Goal: Find contact information: Find contact information

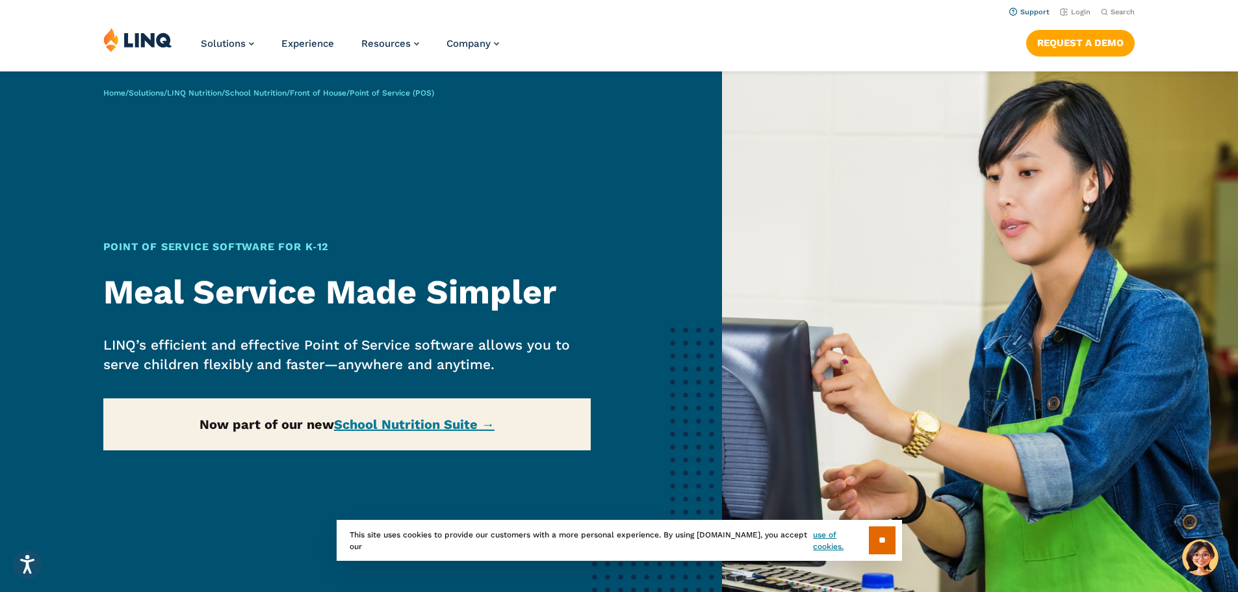
click at [1030, 14] on link "Support" at bounding box center [1030, 12] width 40 height 8
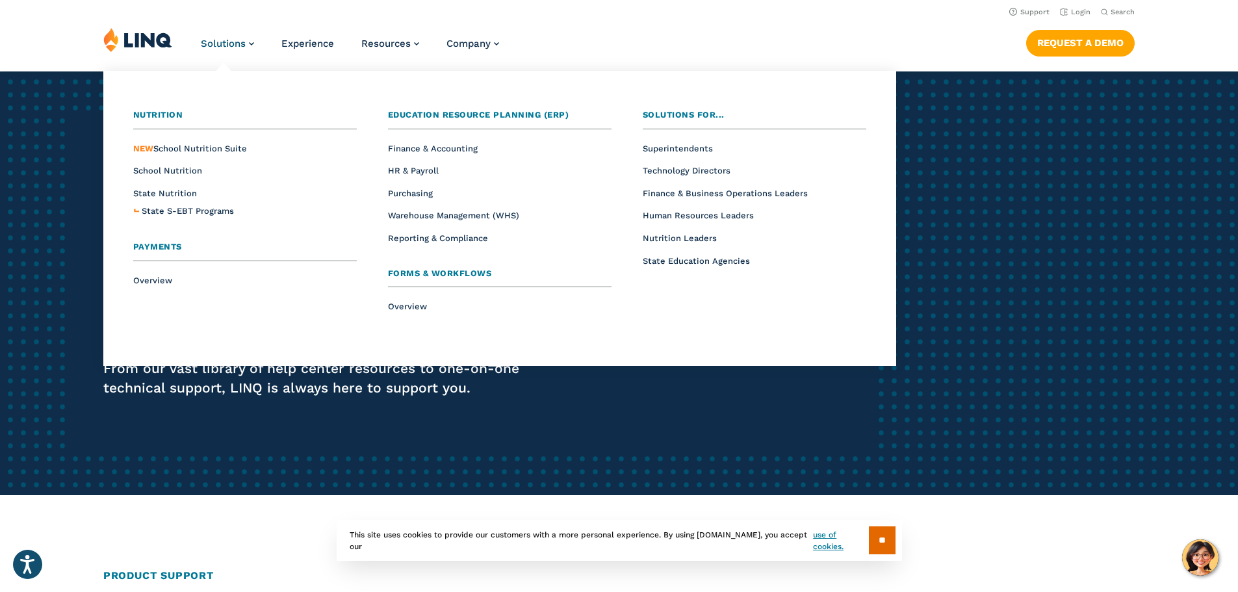
click at [153, 115] on span "Nutrition" at bounding box center [158, 115] width 50 height 10
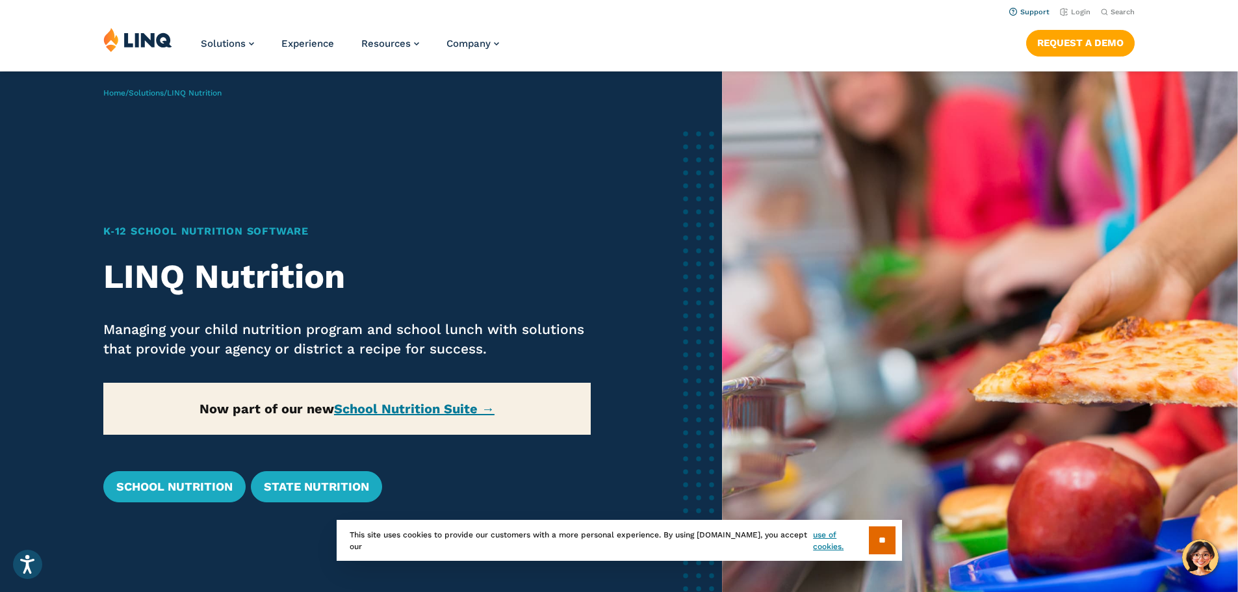
click at [1025, 13] on link "Support" at bounding box center [1030, 12] width 40 height 8
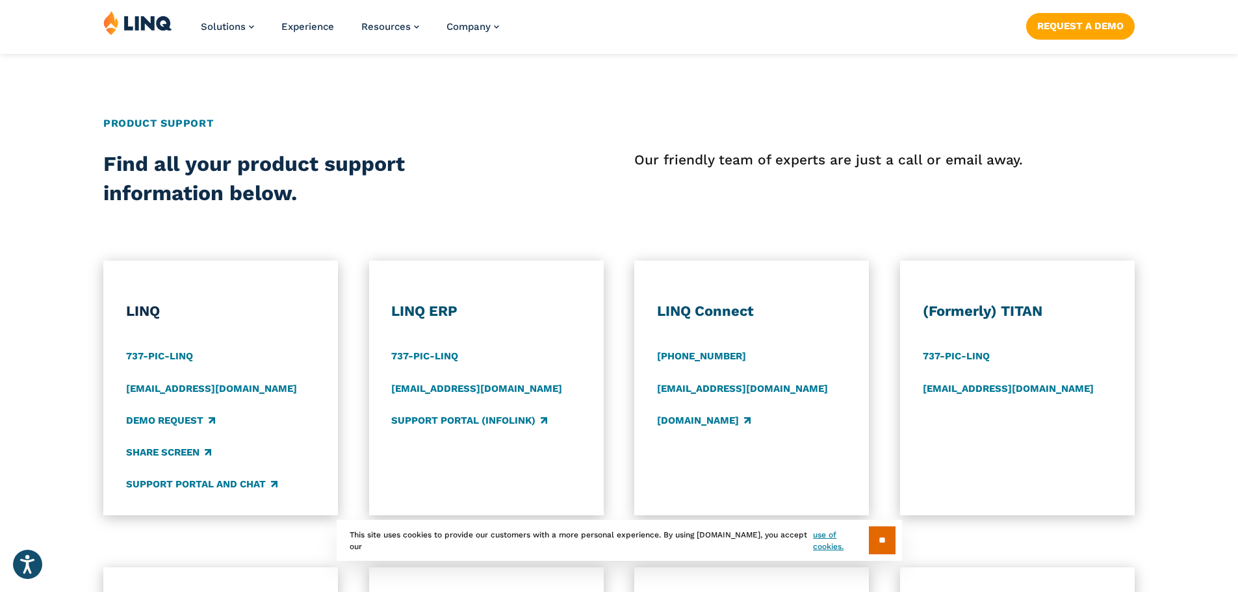
scroll to position [455, 0]
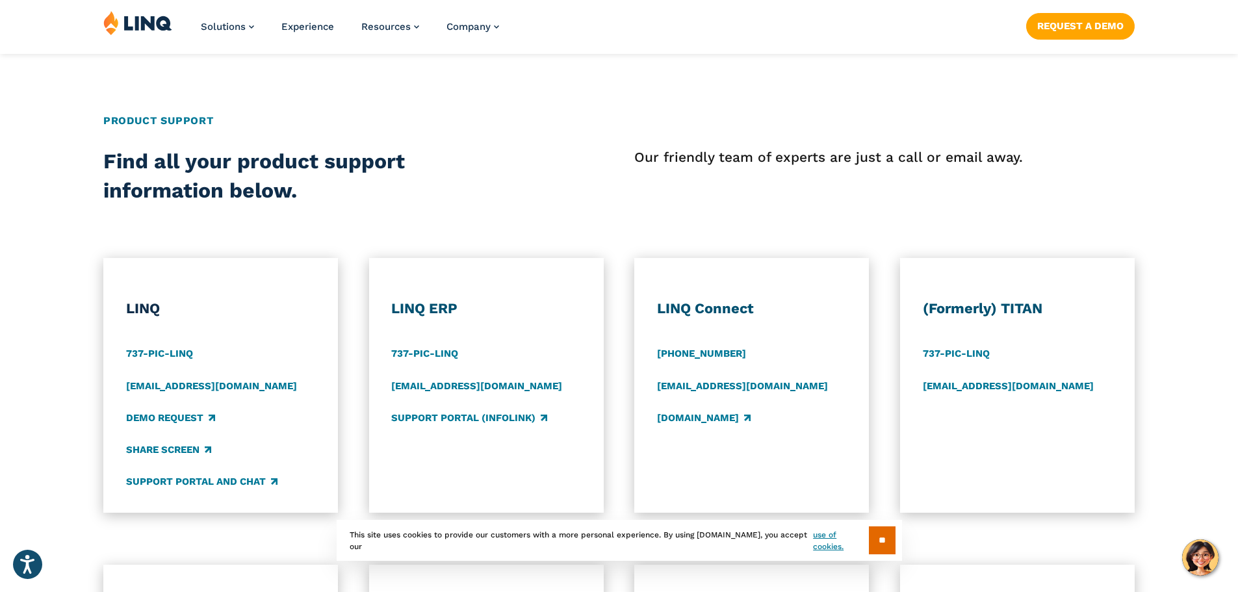
click at [1067, 385] on div "[EMAIL_ADDRESS][DOMAIN_NAME]" at bounding box center [1018, 386] width 190 height 14
drag, startPoint x: 1069, startPoint y: 385, endPoint x: 921, endPoint y: 384, distance: 148.9
click at [921, 384] on div "(Formerly) TITAN 737-PIC-LINQ support@titank12.com" at bounding box center [1017, 385] width 235 height 255
copy link "support@titank12.com"
